Goal: Transaction & Acquisition: Obtain resource

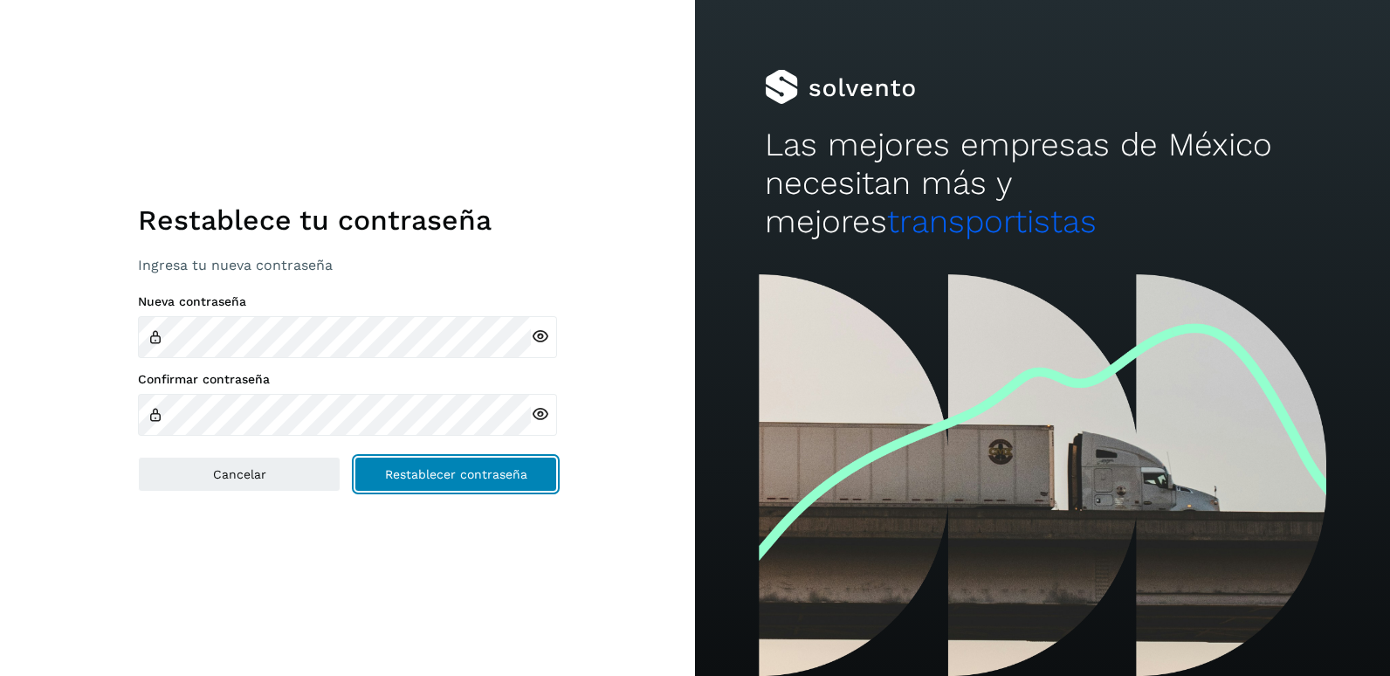
click at [431, 466] on button "Restablecer contraseña" at bounding box center [456, 474] width 203 height 35
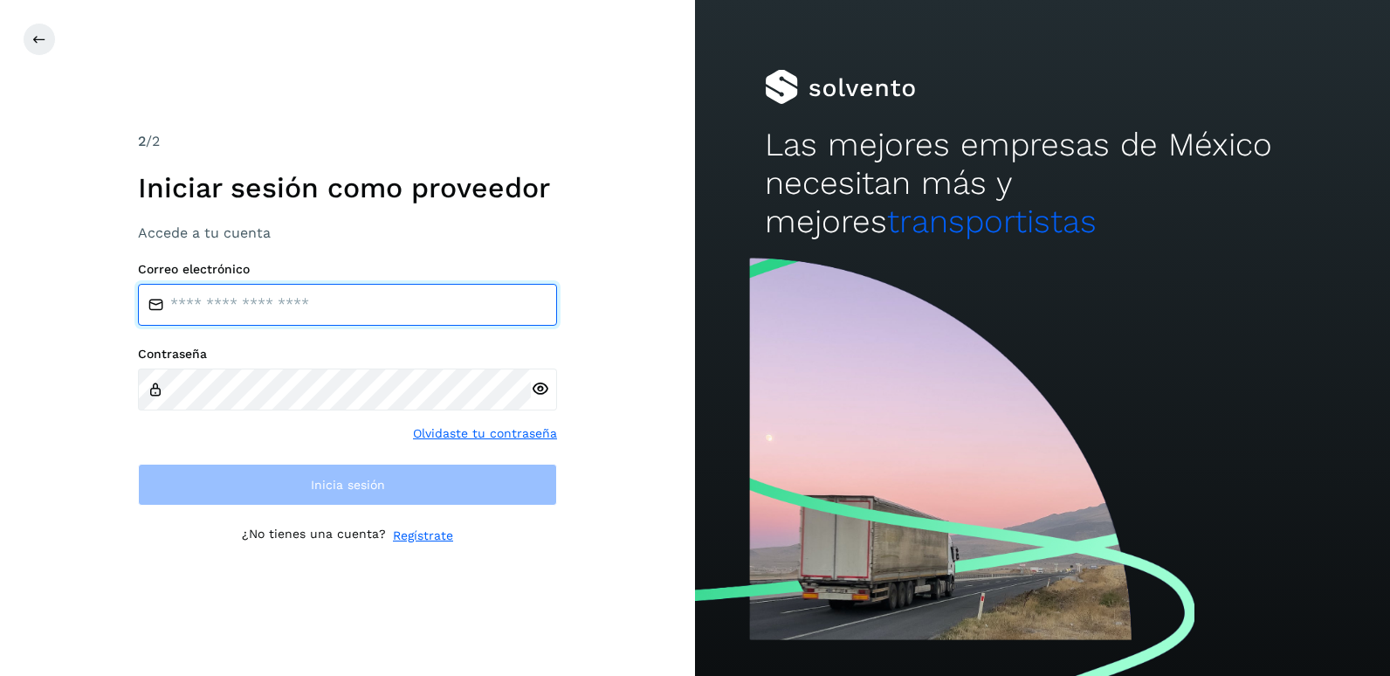
click at [280, 305] on input "email" at bounding box center [347, 305] width 419 height 42
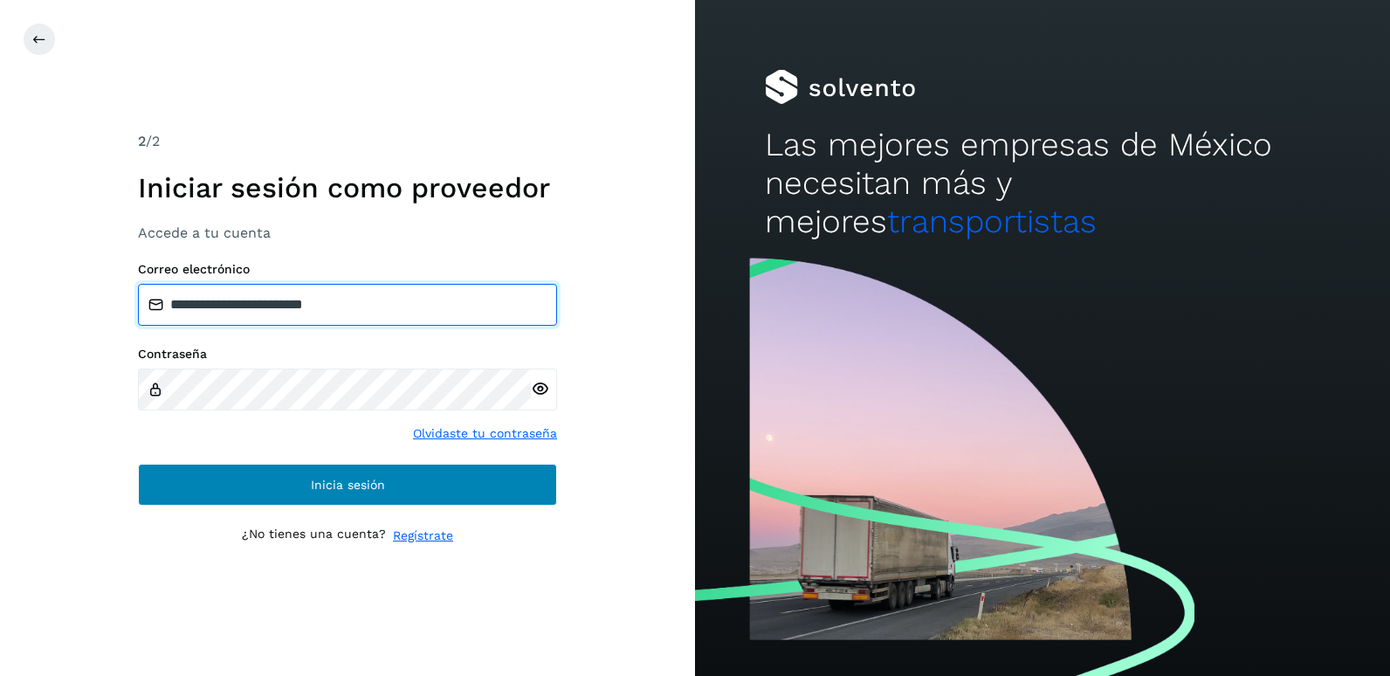
type input "**********"
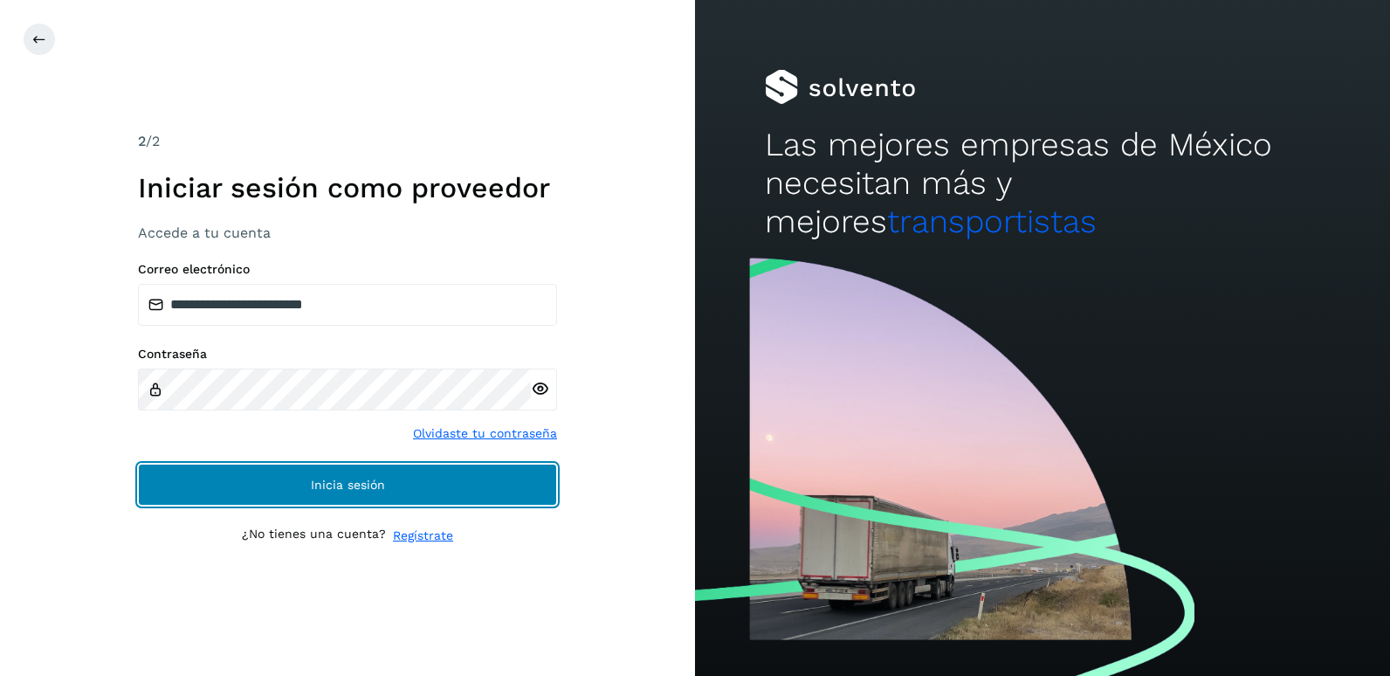
click at [304, 493] on button "Inicia sesión" at bounding box center [347, 485] width 419 height 42
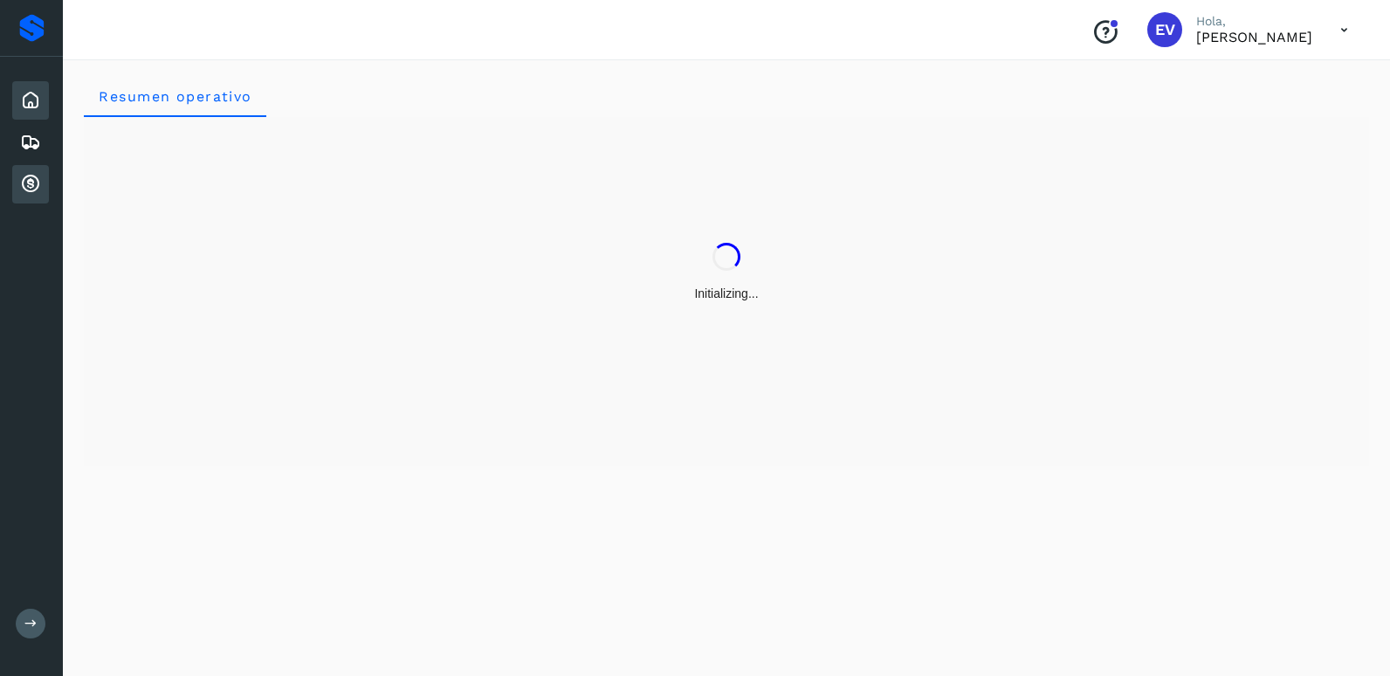
click at [33, 189] on icon at bounding box center [30, 184] width 21 height 21
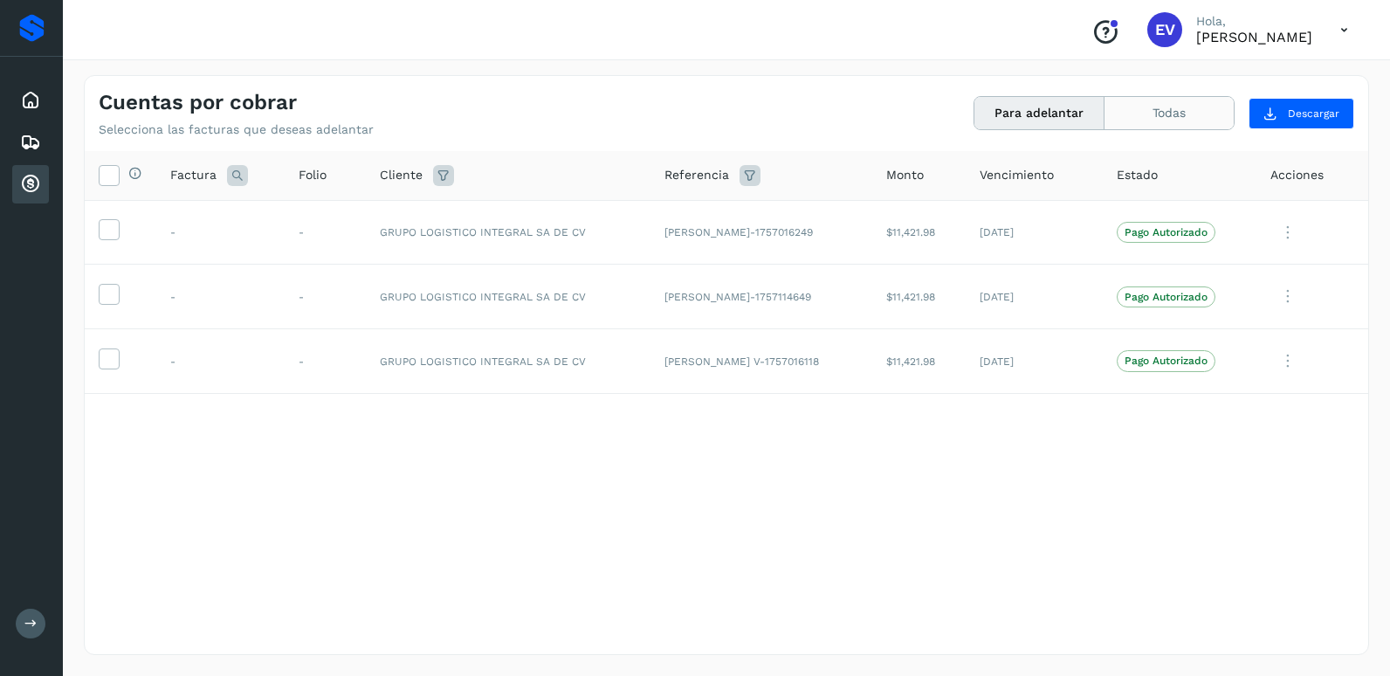
click at [1167, 119] on button "Todas" at bounding box center [1169, 113] width 129 height 32
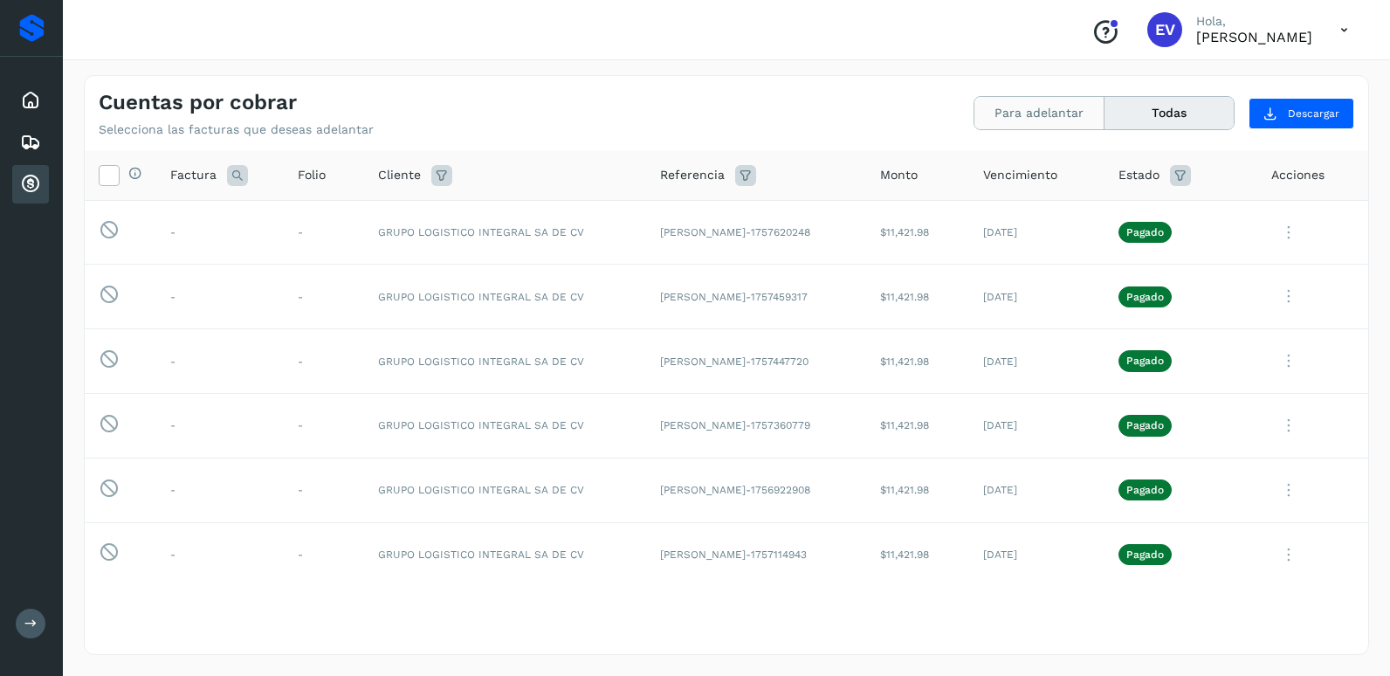
click at [1031, 118] on button "Para adelantar" at bounding box center [1040, 113] width 130 height 32
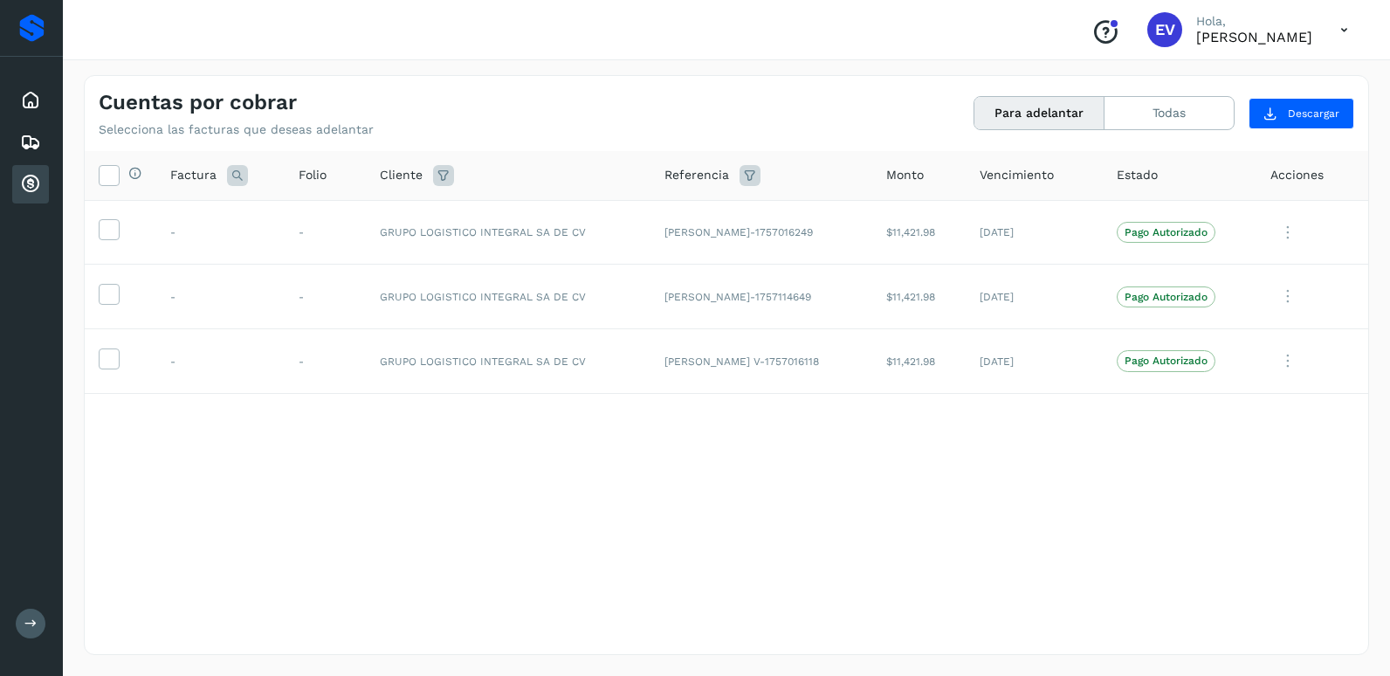
click at [113, 162] on th "Selecciona todas las facturas disponibles para adelanto" at bounding box center [121, 176] width 72 height 50
click at [113, 169] on icon at bounding box center [109, 174] width 18 height 18
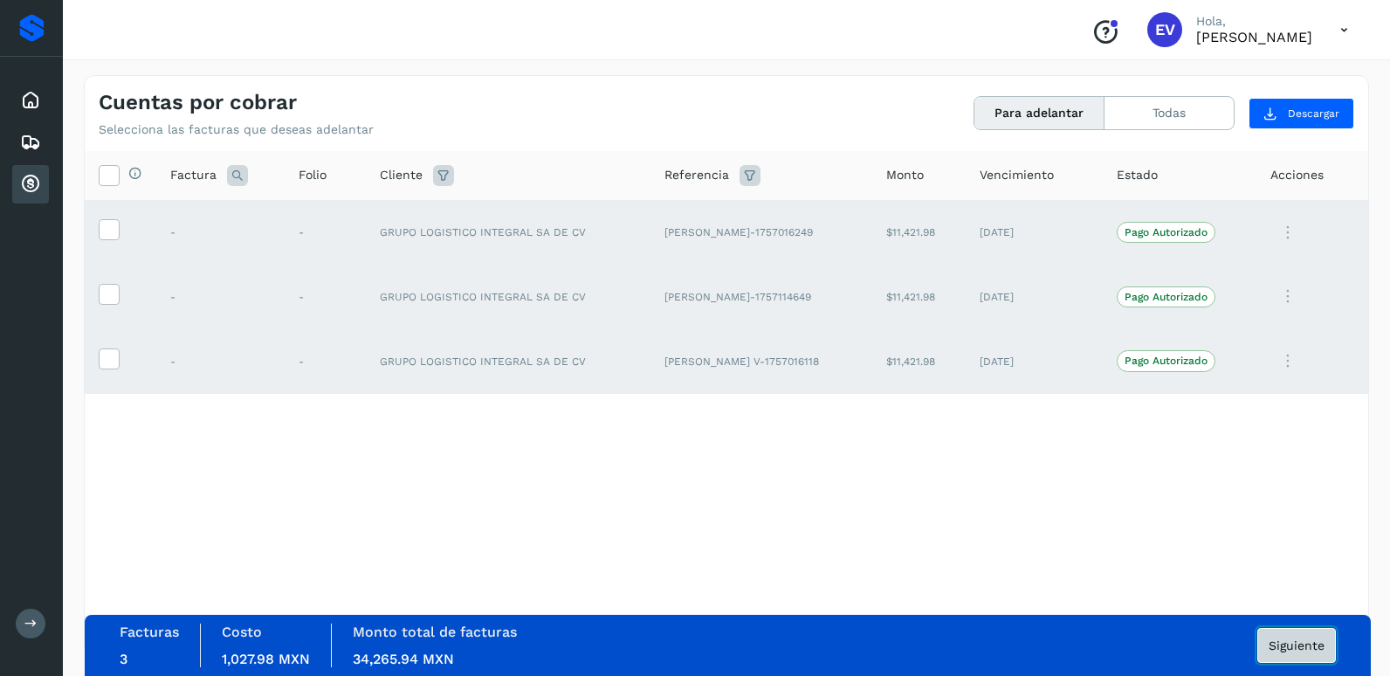
click at [1282, 652] on button "Siguiente" at bounding box center [1297, 645] width 79 height 35
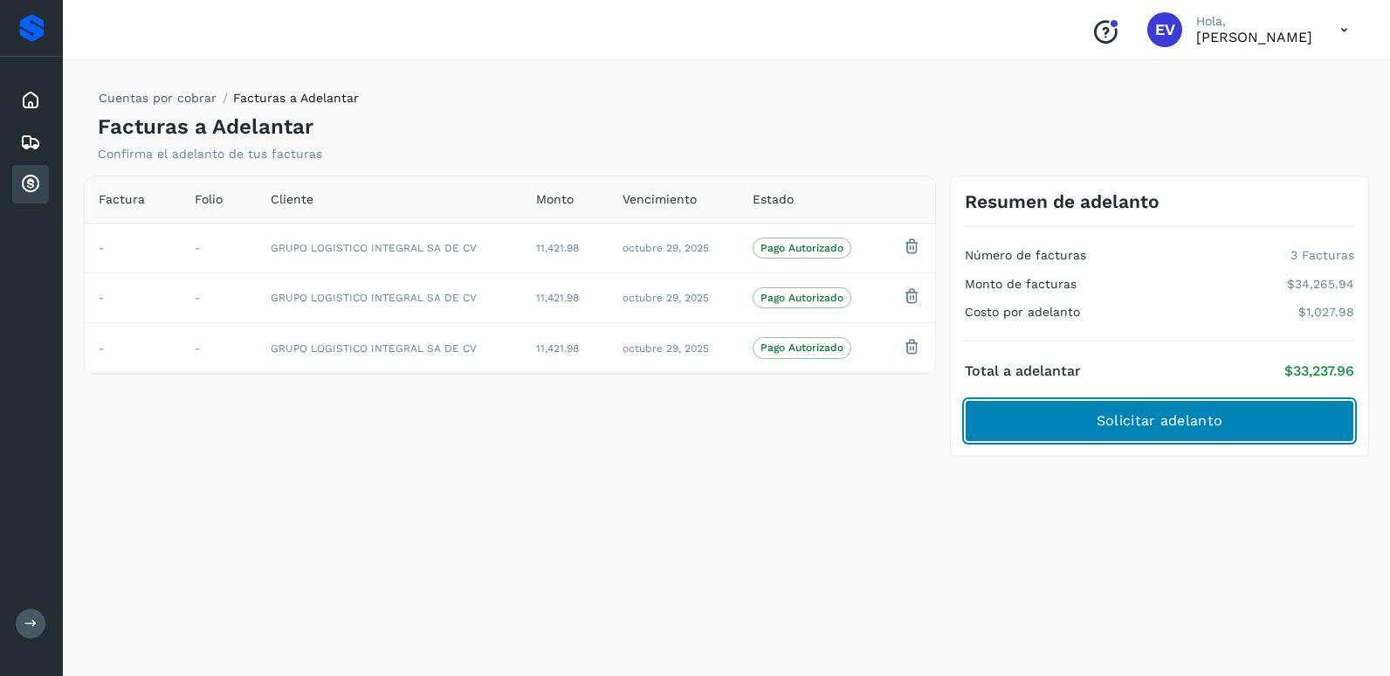
click at [1143, 419] on span "Solicitar adelanto" at bounding box center [1160, 420] width 126 height 19
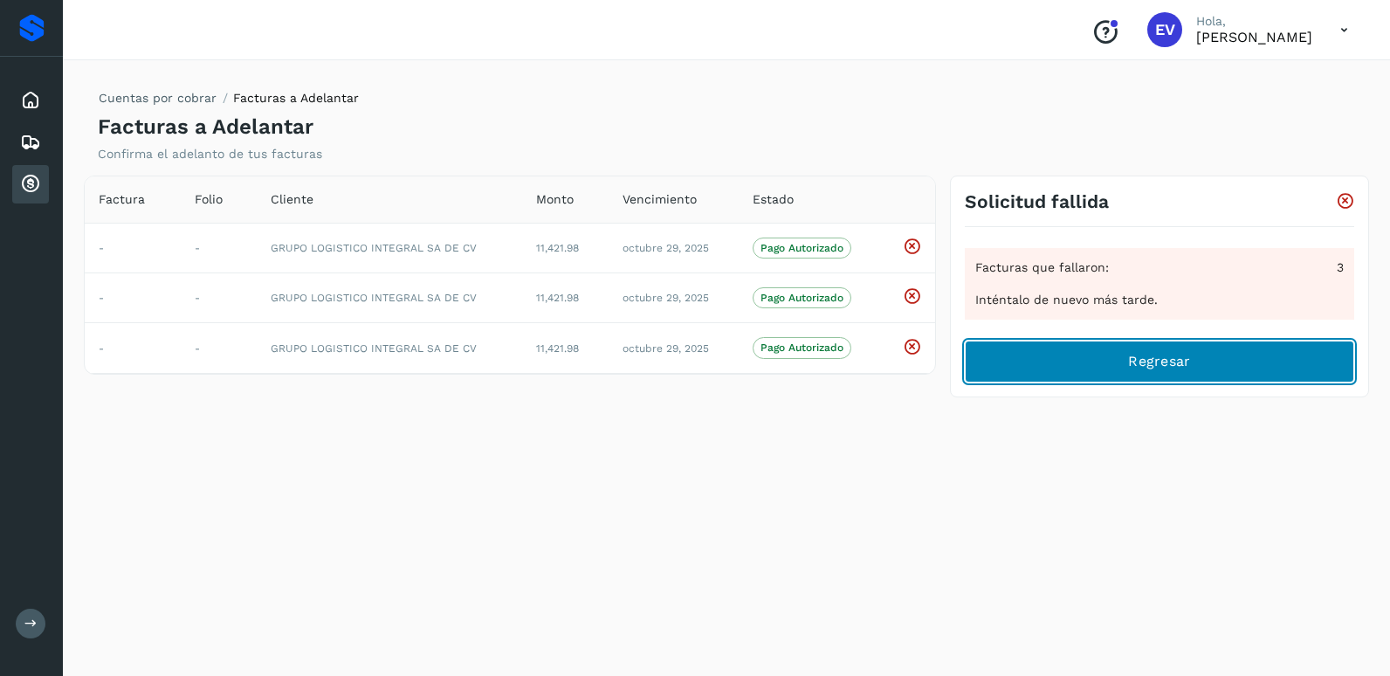
click at [1252, 353] on button "Regresar" at bounding box center [1160, 362] width 390 height 42
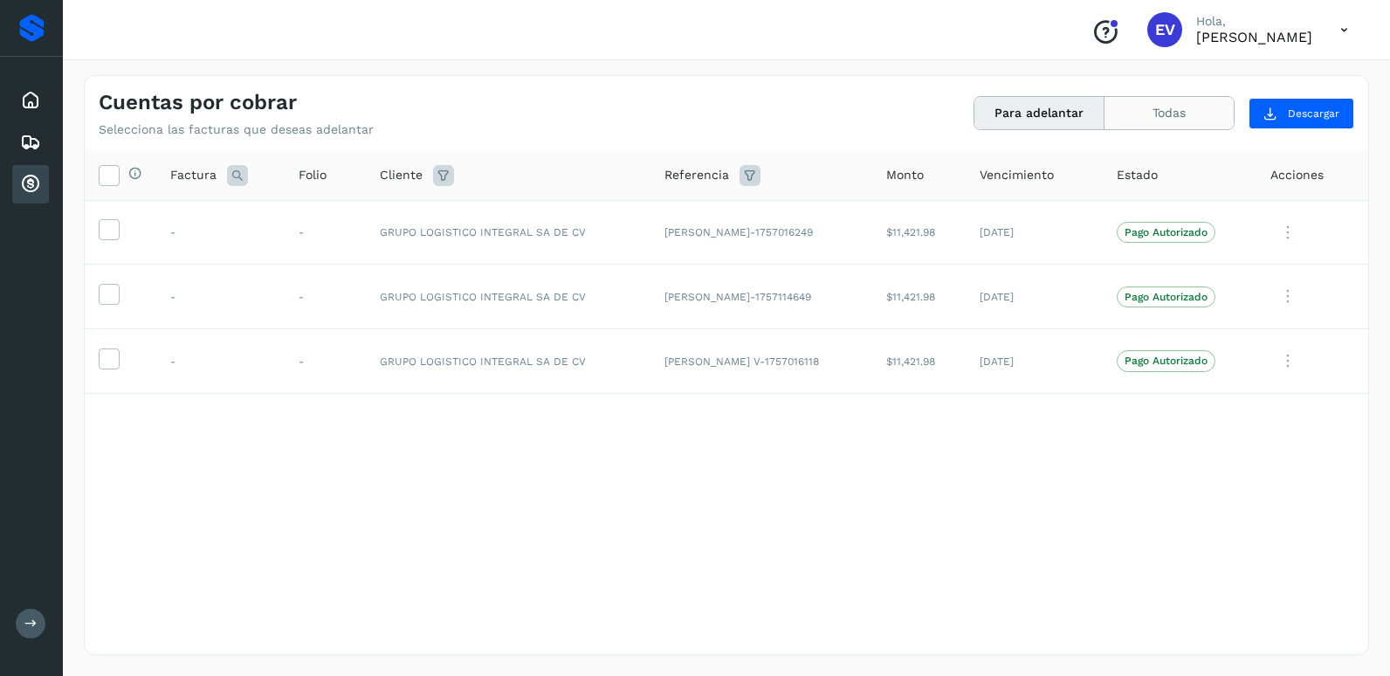
click at [1143, 126] on button "Todas" at bounding box center [1169, 113] width 129 height 32
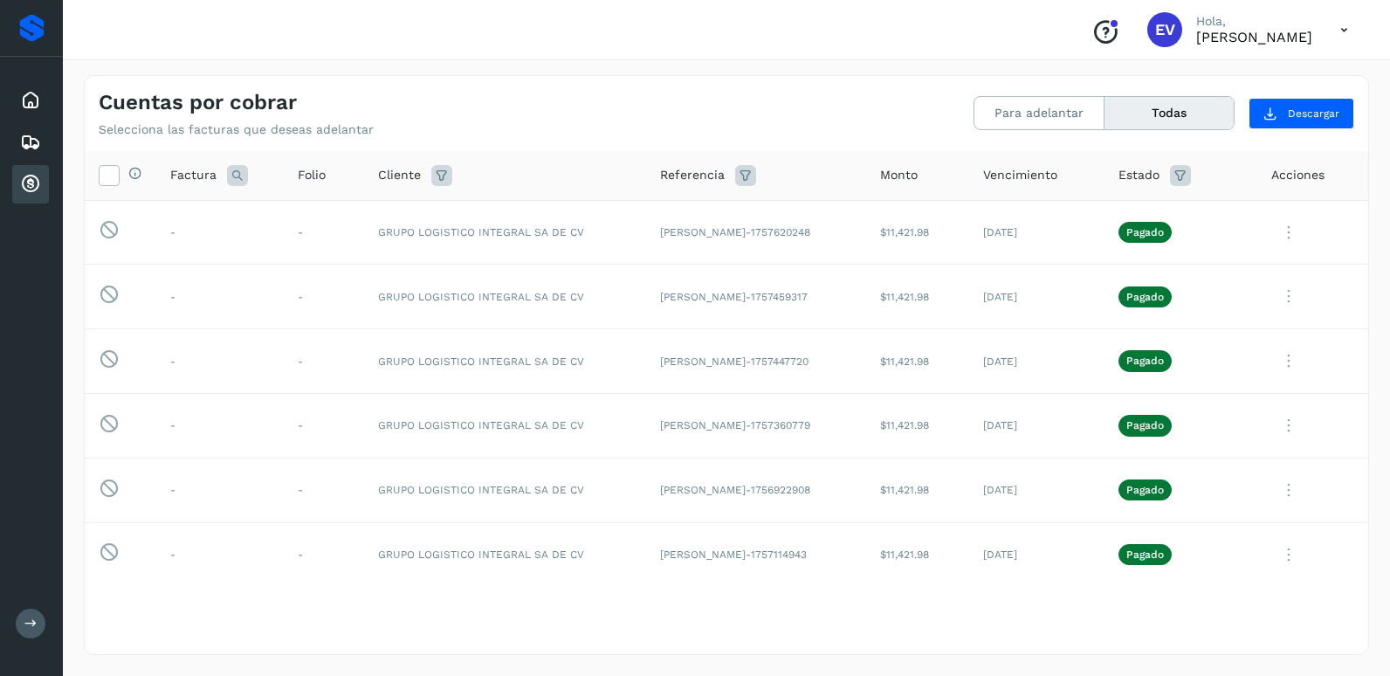
click at [32, 189] on icon at bounding box center [30, 184] width 21 height 21
click at [1277, 121] on button "Descargar" at bounding box center [1302, 113] width 106 height 31
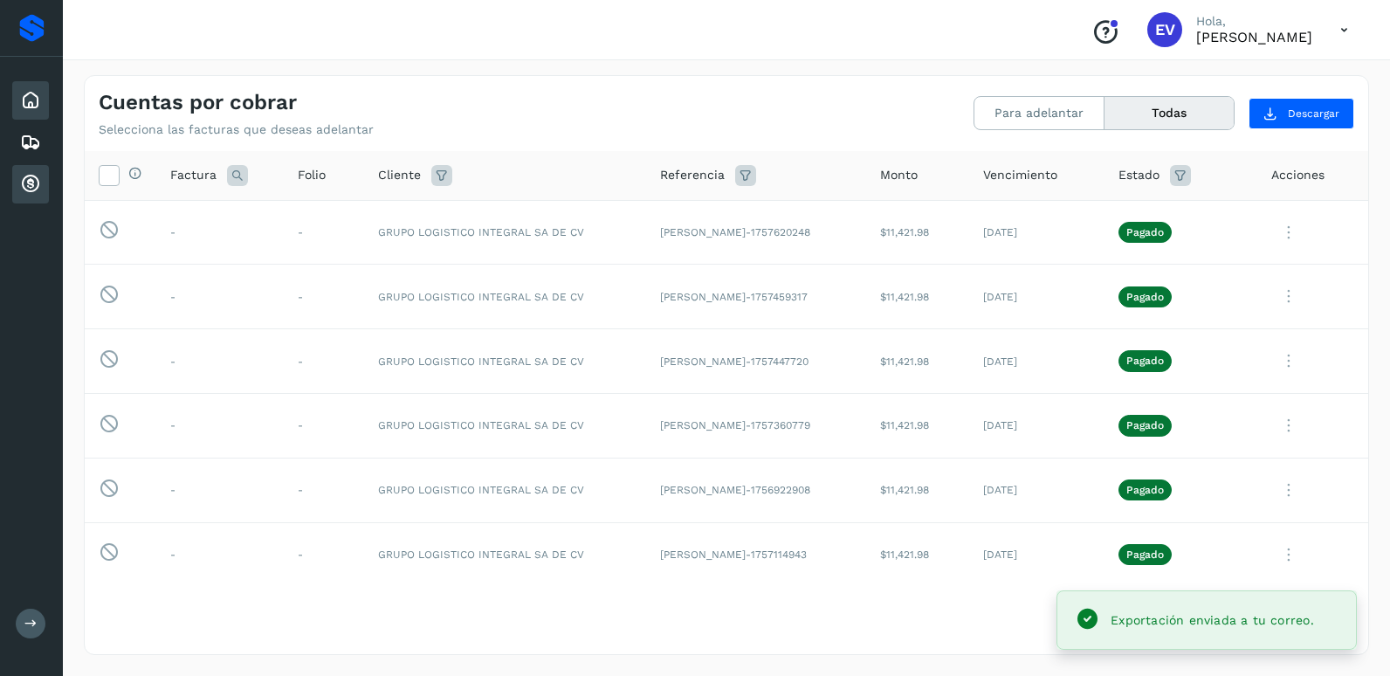
click at [35, 105] on icon at bounding box center [30, 100] width 21 height 21
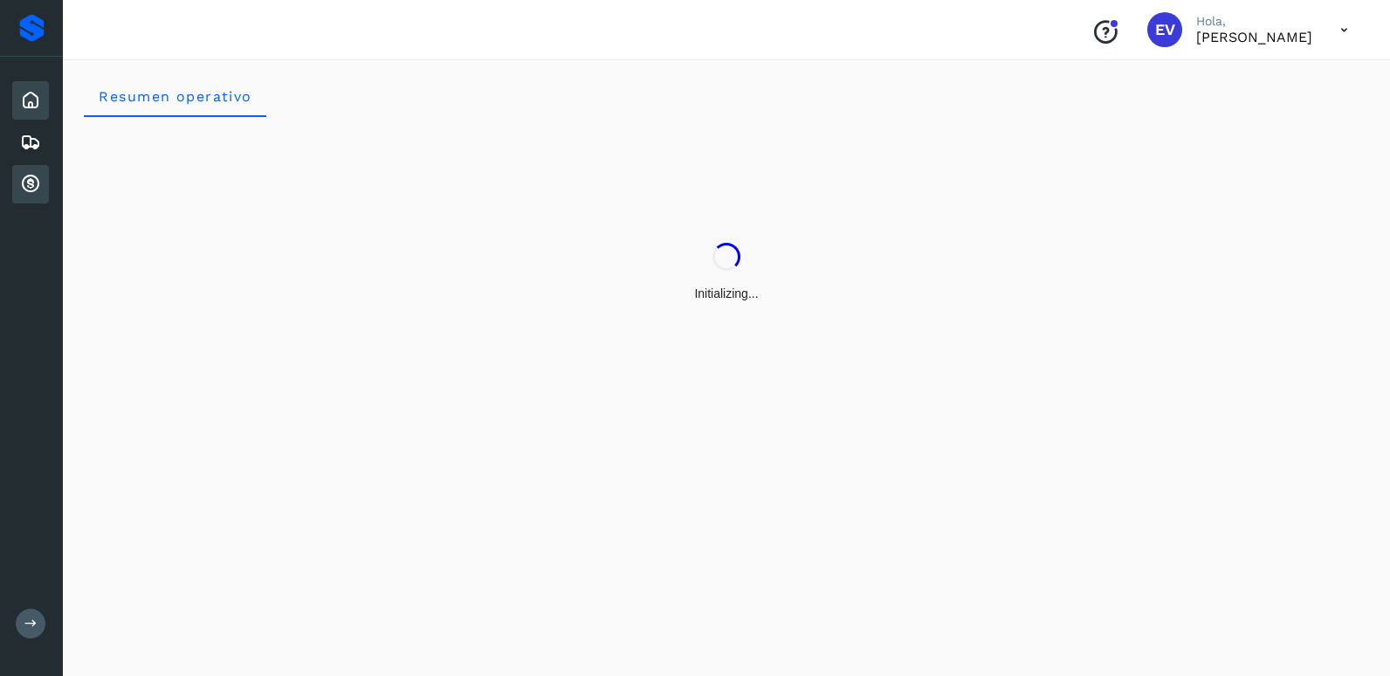
click at [31, 176] on icon at bounding box center [30, 184] width 21 height 21
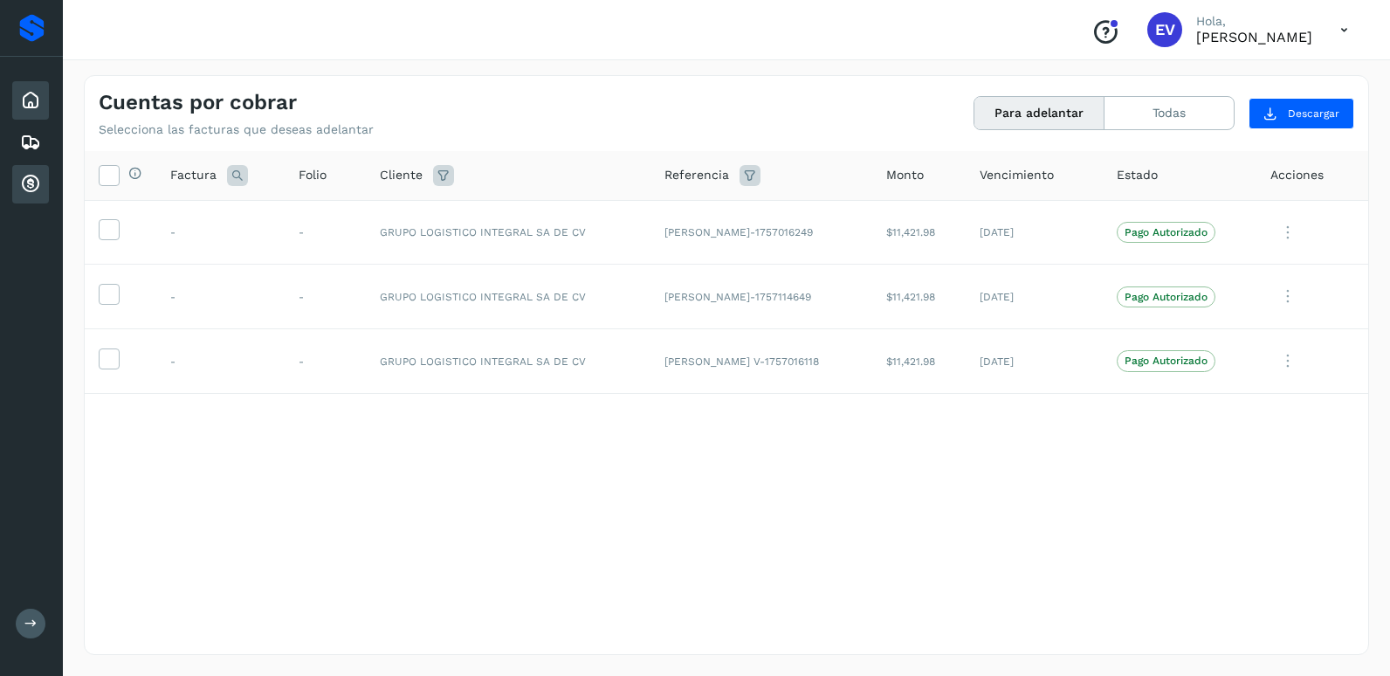
click at [33, 107] on icon at bounding box center [30, 100] width 21 height 21
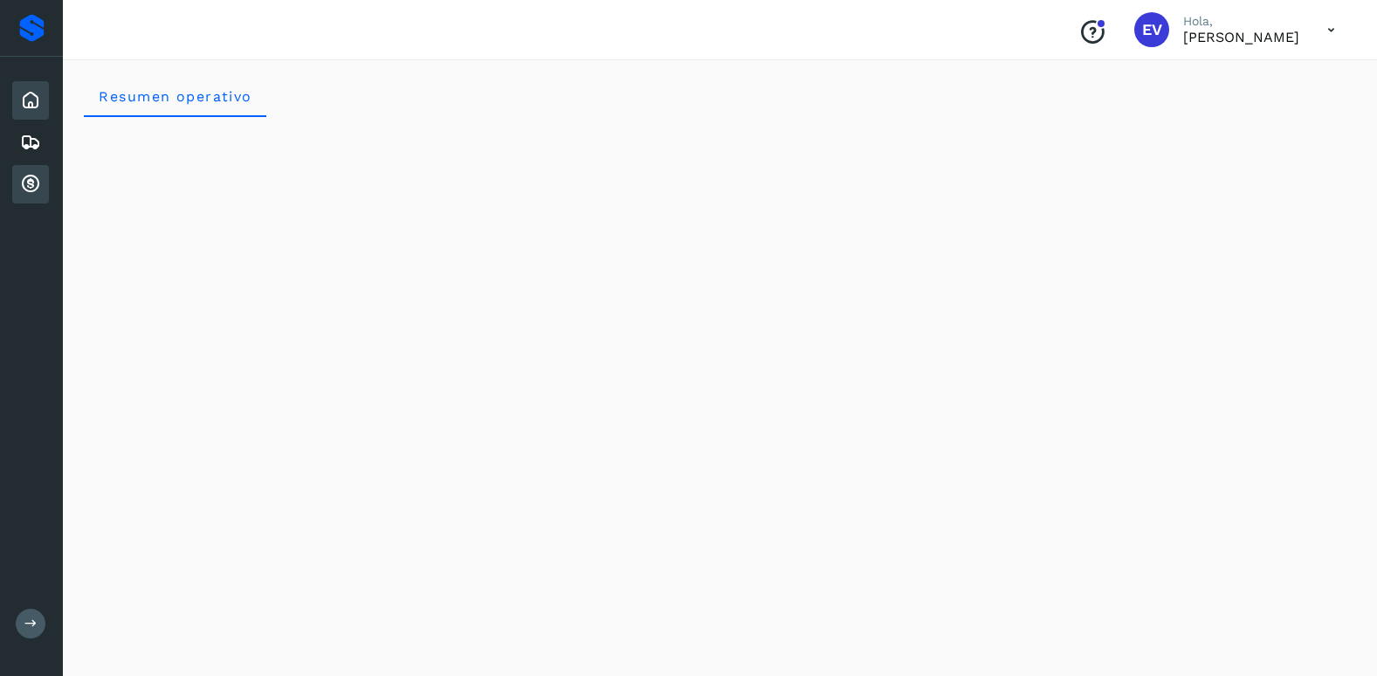
click at [17, 183] on div "Cuentas por cobrar" at bounding box center [30, 184] width 37 height 38
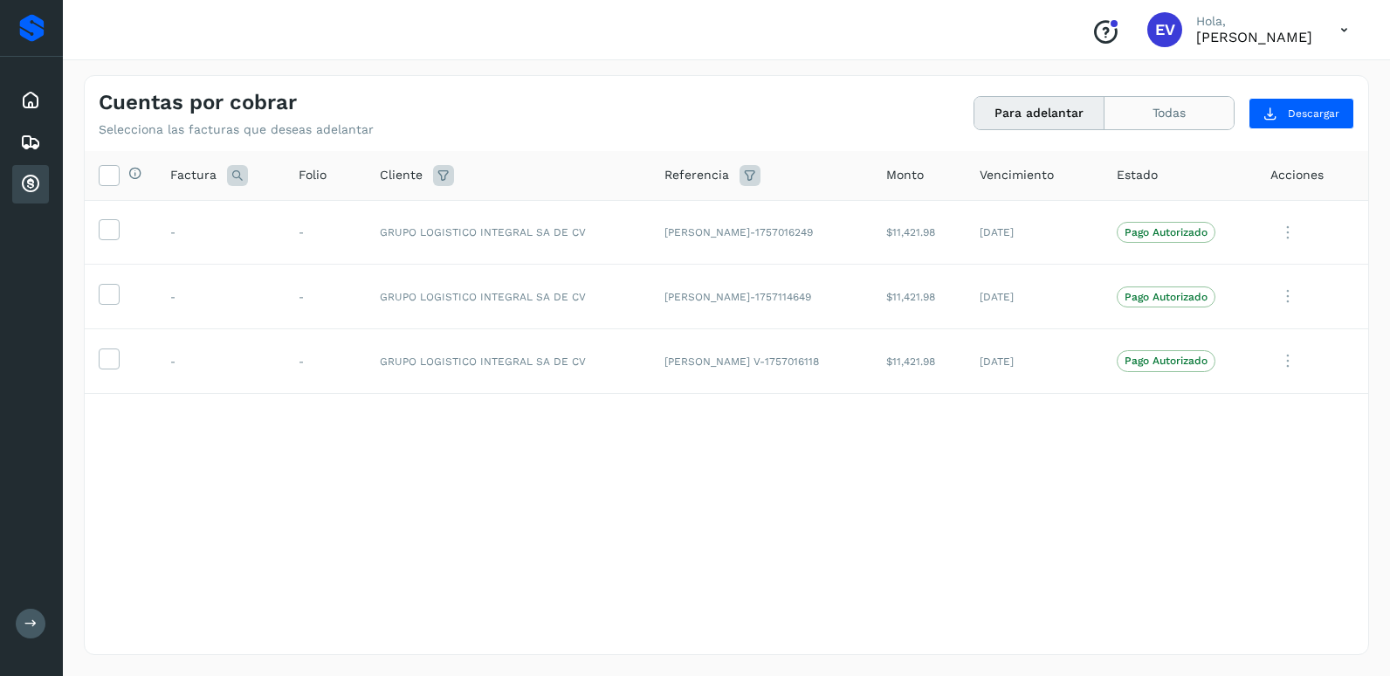
click at [1214, 125] on button "Todas" at bounding box center [1169, 113] width 129 height 32
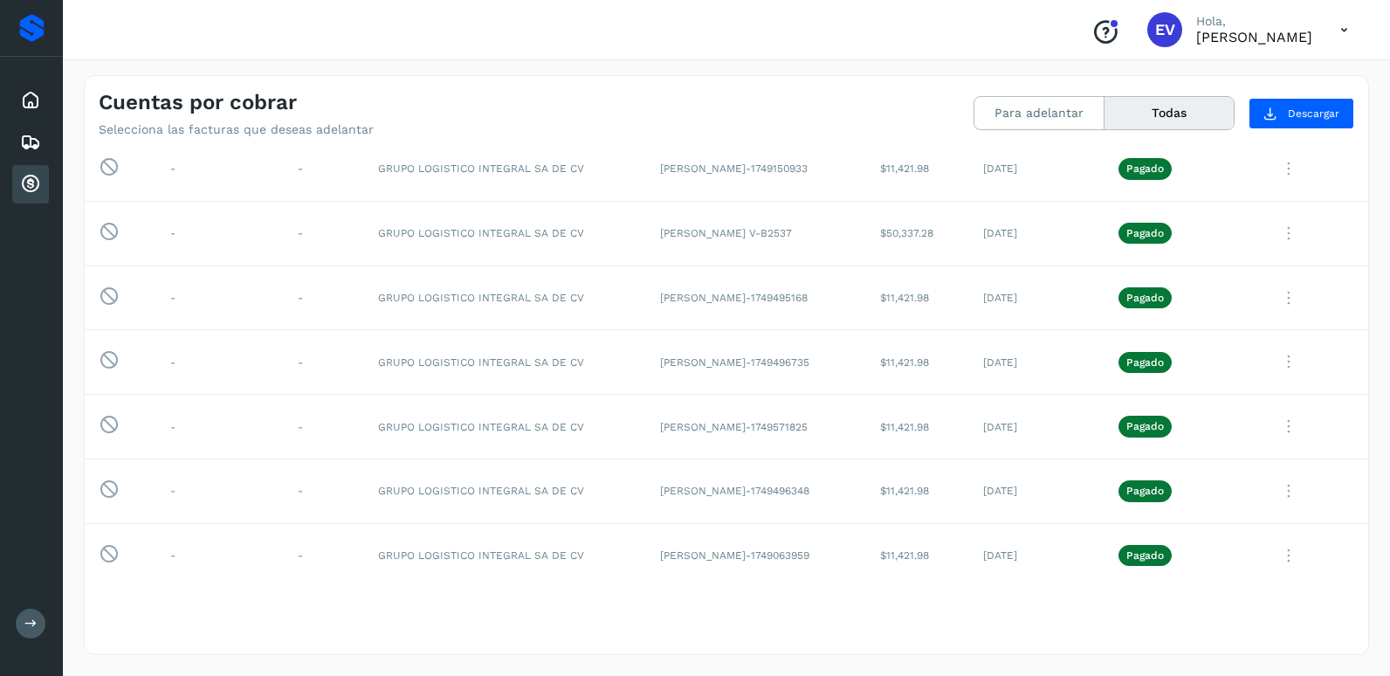
scroll to position [3227, 0]
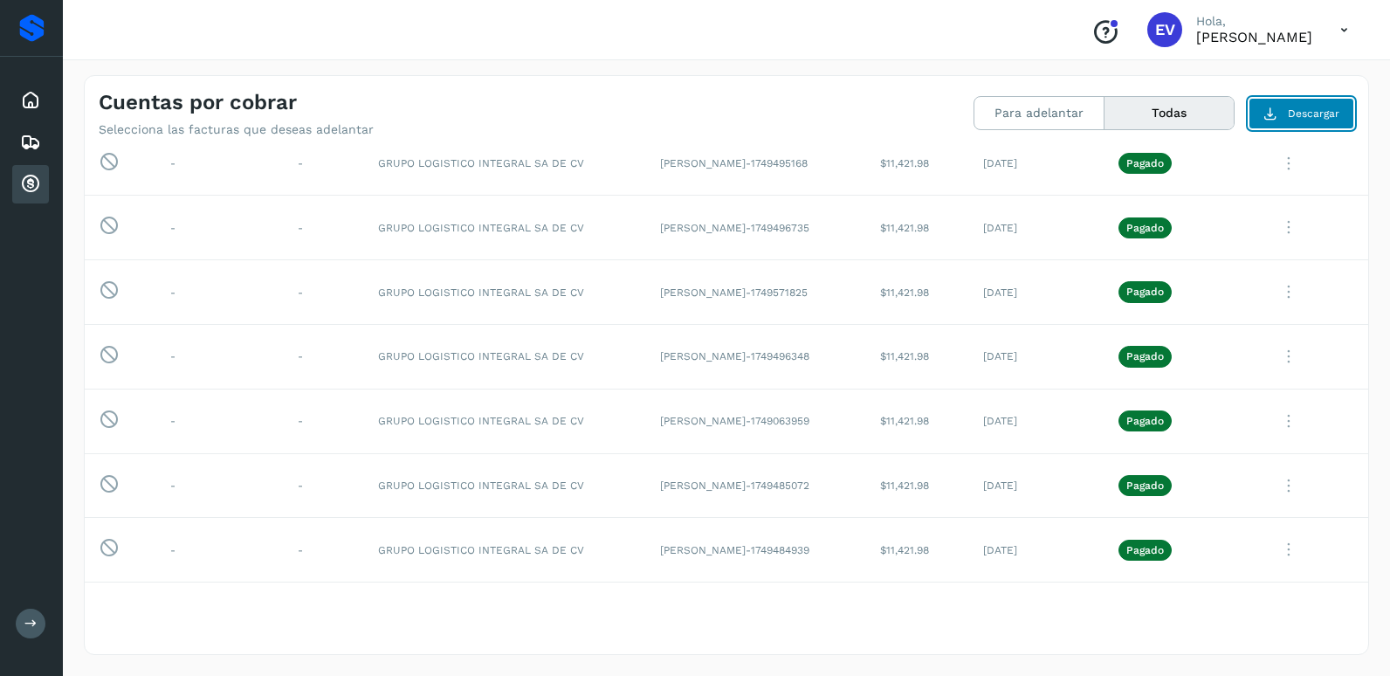
click at [1307, 122] on button "Descargar" at bounding box center [1302, 113] width 106 height 31
